Goal: Task Accomplishment & Management: Use online tool/utility

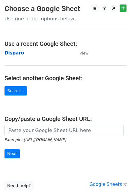
click at [14, 54] on strong "Disparo" at bounding box center [13, 52] width 19 height 5
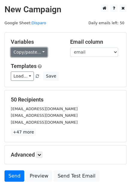
click at [22, 51] on link "Copy/paste..." at bounding box center [29, 52] width 37 height 9
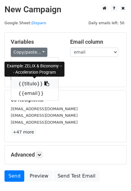
click at [21, 88] on link "{{titulo}}" at bounding box center [34, 84] width 47 height 10
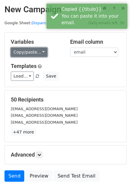
click at [23, 53] on link "Copy/paste..." at bounding box center [29, 52] width 37 height 9
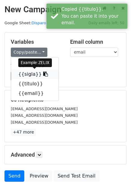
click at [20, 74] on link "{{sigla}}" at bounding box center [34, 75] width 47 height 10
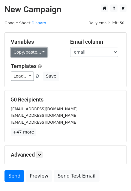
click at [24, 52] on link "Copy/paste..." at bounding box center [29, 52] width 37 height 9
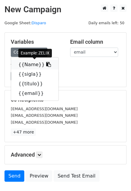
click at [29, 65] on link "{{Name}}" at bounding box center [34, 65] width 47 height 10
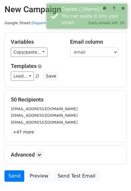
click at [74, 69] on div "Templates Load... No templates saved Save" at bounding box center [65, 72] width 118 height 18
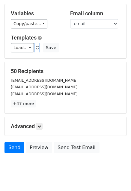
scroll to position [41, 0]
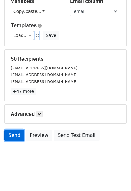
click at [16, 133] on link "Send" at bounding box center [14, 135] width 20 height 11
